Goal: Information Seeking & Learning: Learn about a topic

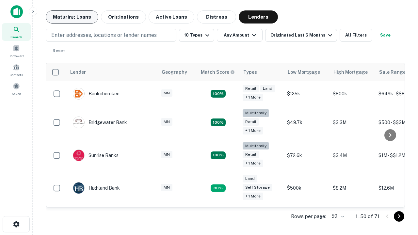
click at [72, 17] on button "Maturing Loans" at bounding box center [72, 16] width 53 height 13
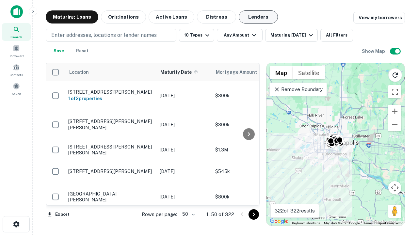
click at [259, 17] on button "Lenders" at bounding box center [258, 16] width 39 height 13
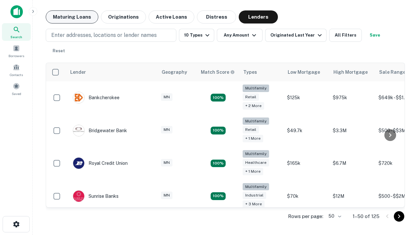
click at [72, 17] on button "Maturing Loans" at bounding box center [72, 16] width 53 height 13
